Goal: Task Accomplishment & Management: Use online tool/utility

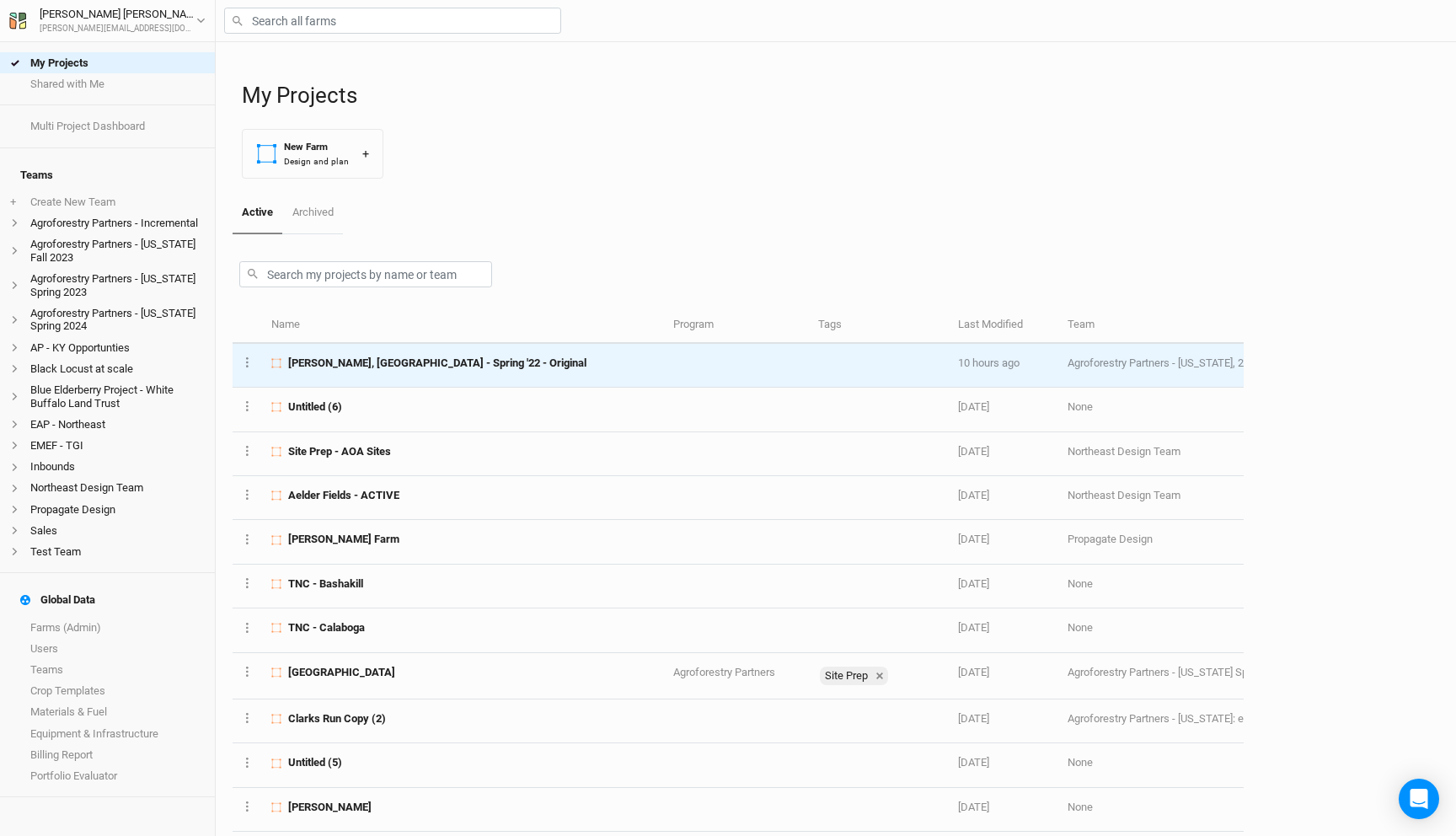
click at [411, 364] on span "[PERSON_NAME], [GEOGRAPHIC_DATA] - Spring '22 - Original" at bounding box center [438, 363] width 298 height 15
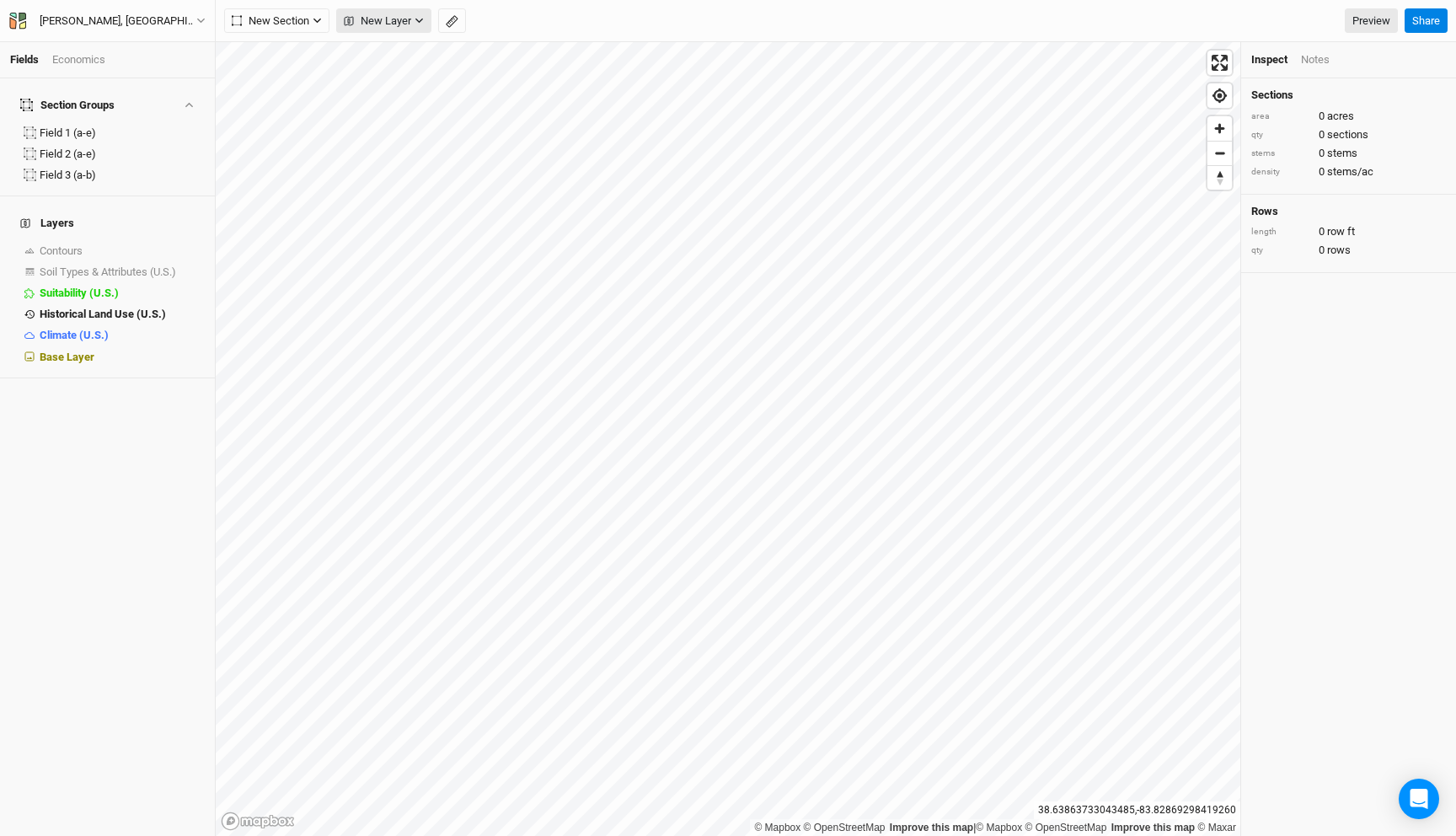
click at [395, 25] on span "New Layer" at bounding box center [377, 21] width 67 height 17
